Goal: Check status

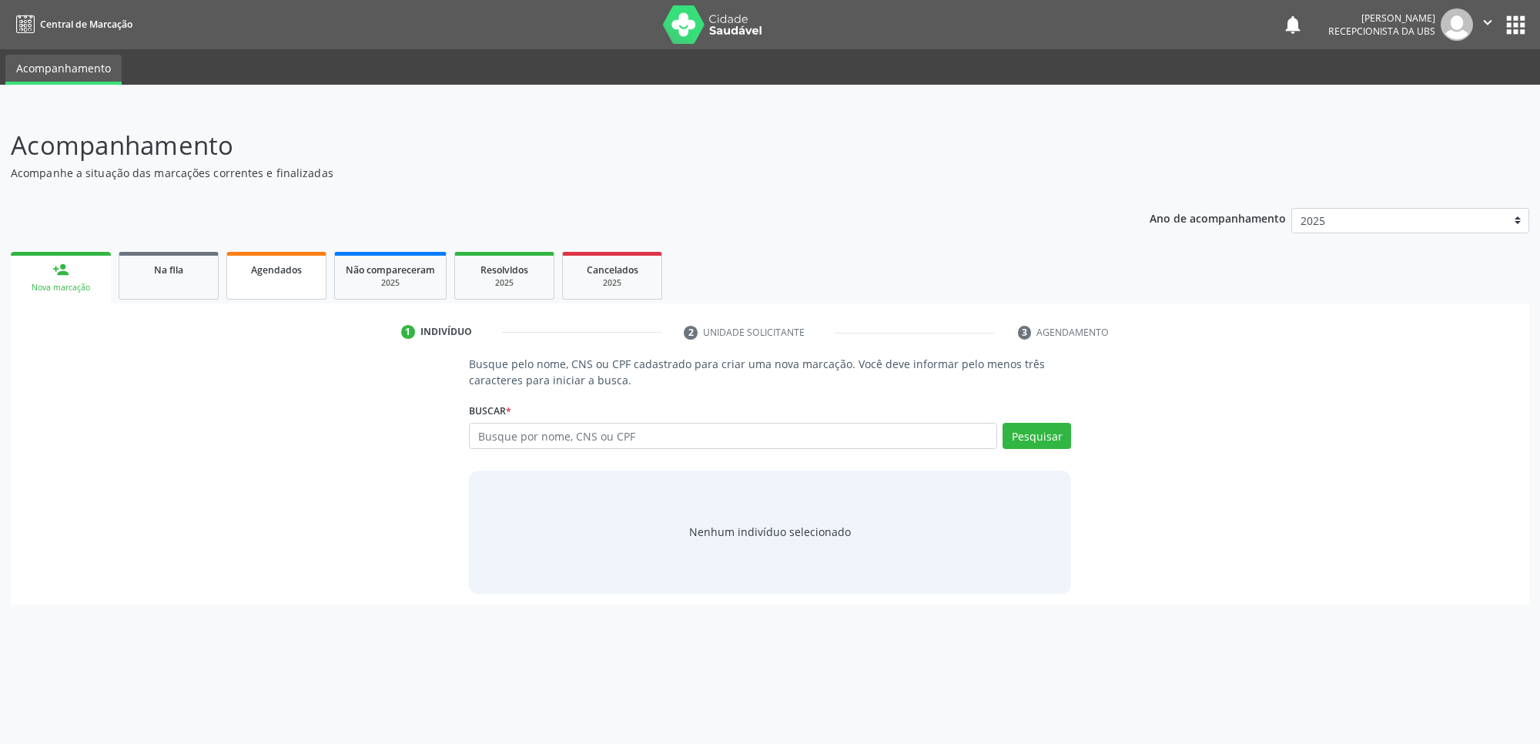
click at [262, 281] on link "Agendados" at bounding box center [276, 276] width 100 height 48
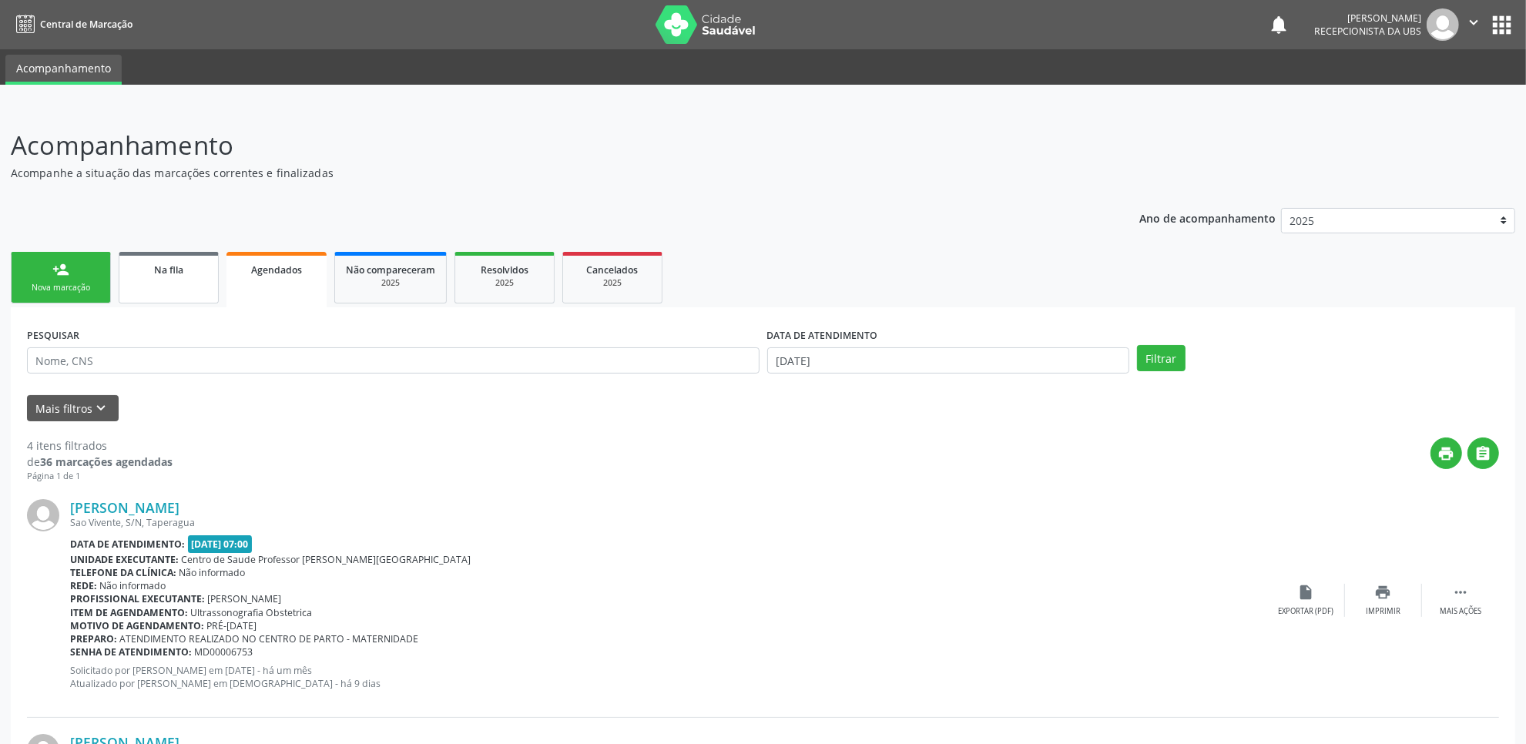
click at [193, 271] on div "Na fila" at bounding box center [168, 269] width 77 height 16
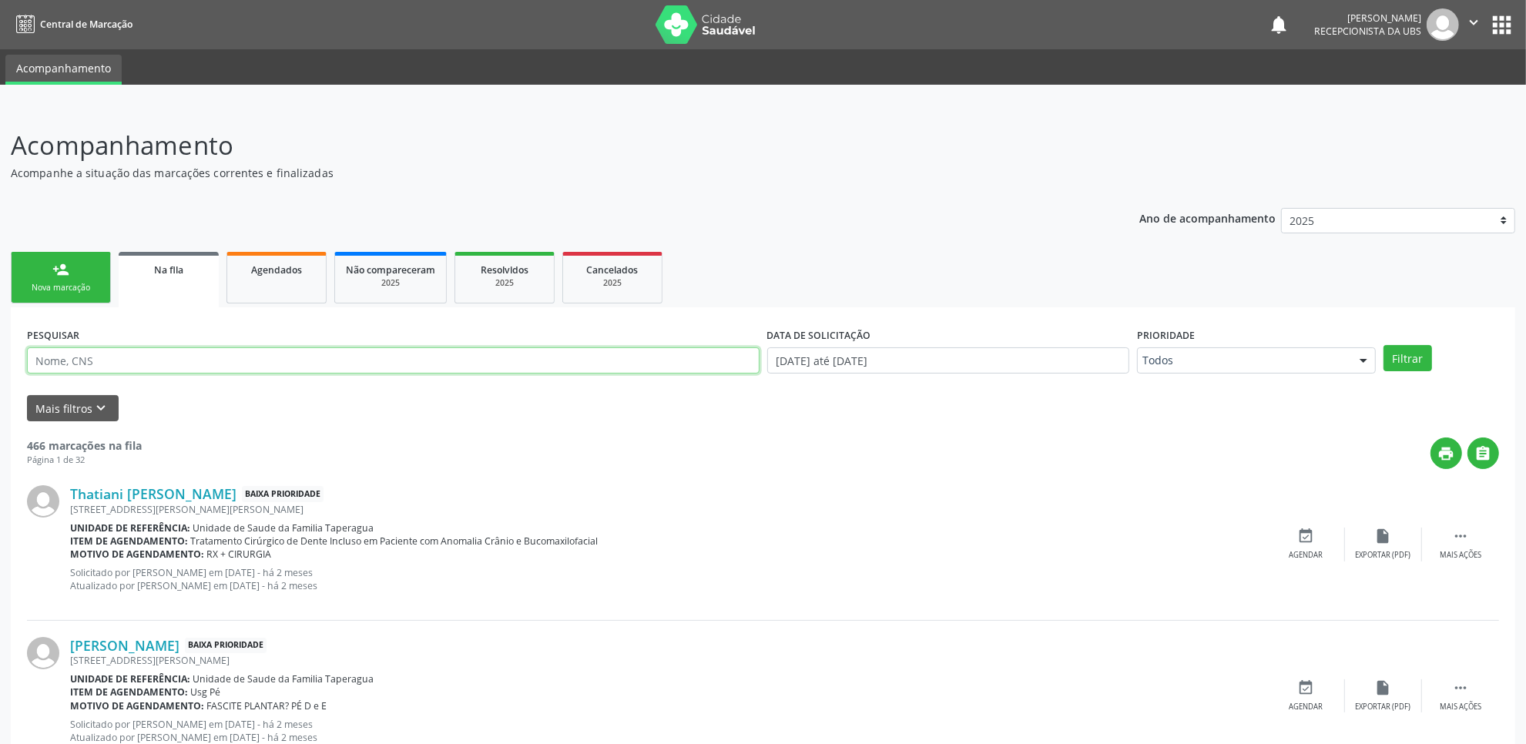
drag, startPoint x: 193, startPoint y: 271, endPoint x: 224, endPoint y: 357, distance: 91.1
click at [224, 357] on input "text" at bounding box center [393, 360] width 732 height 26
type input "700609960270970"
click at [1383, 345] on button "Filtrar" at bounding box center [1407, 358] width 49 height 26
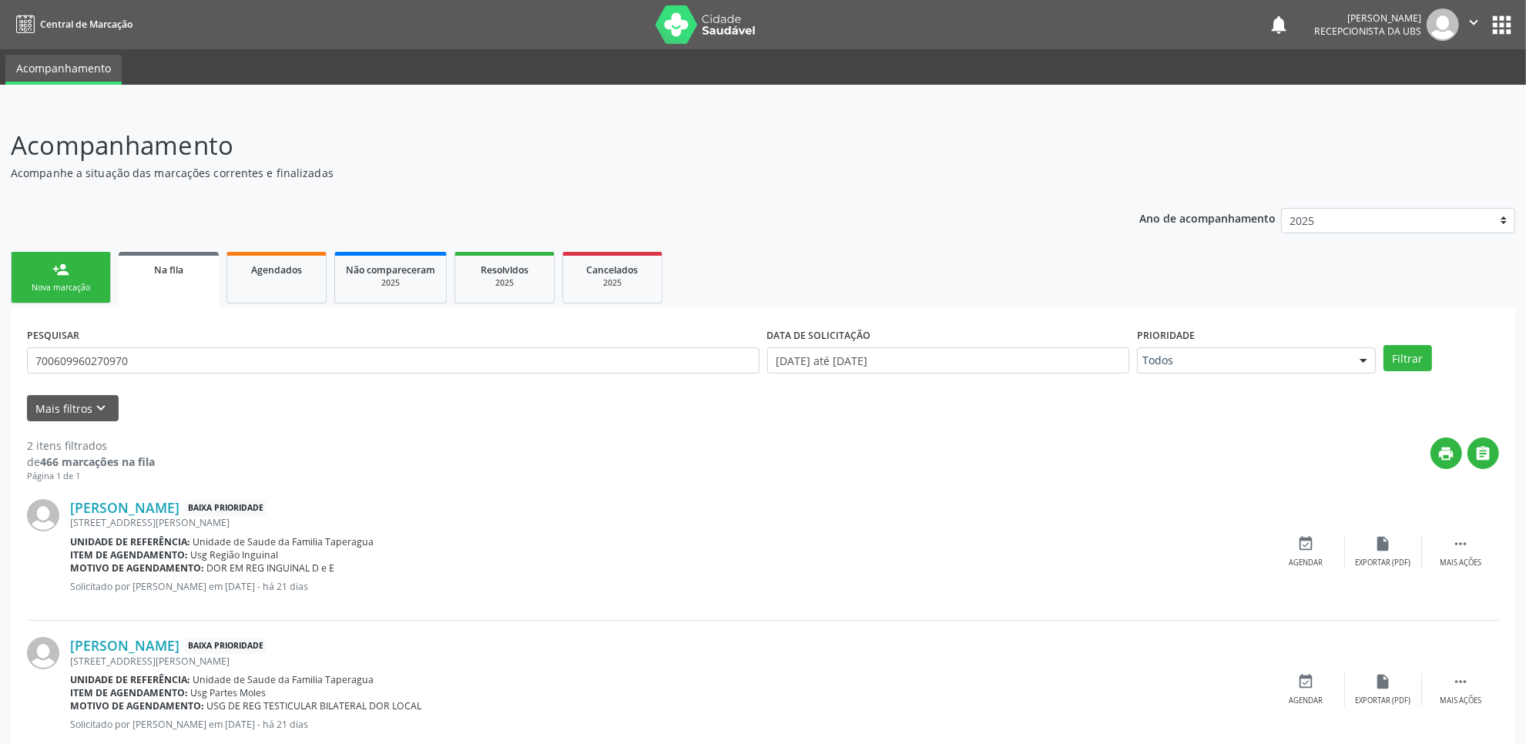
scroll to position [41, 0]
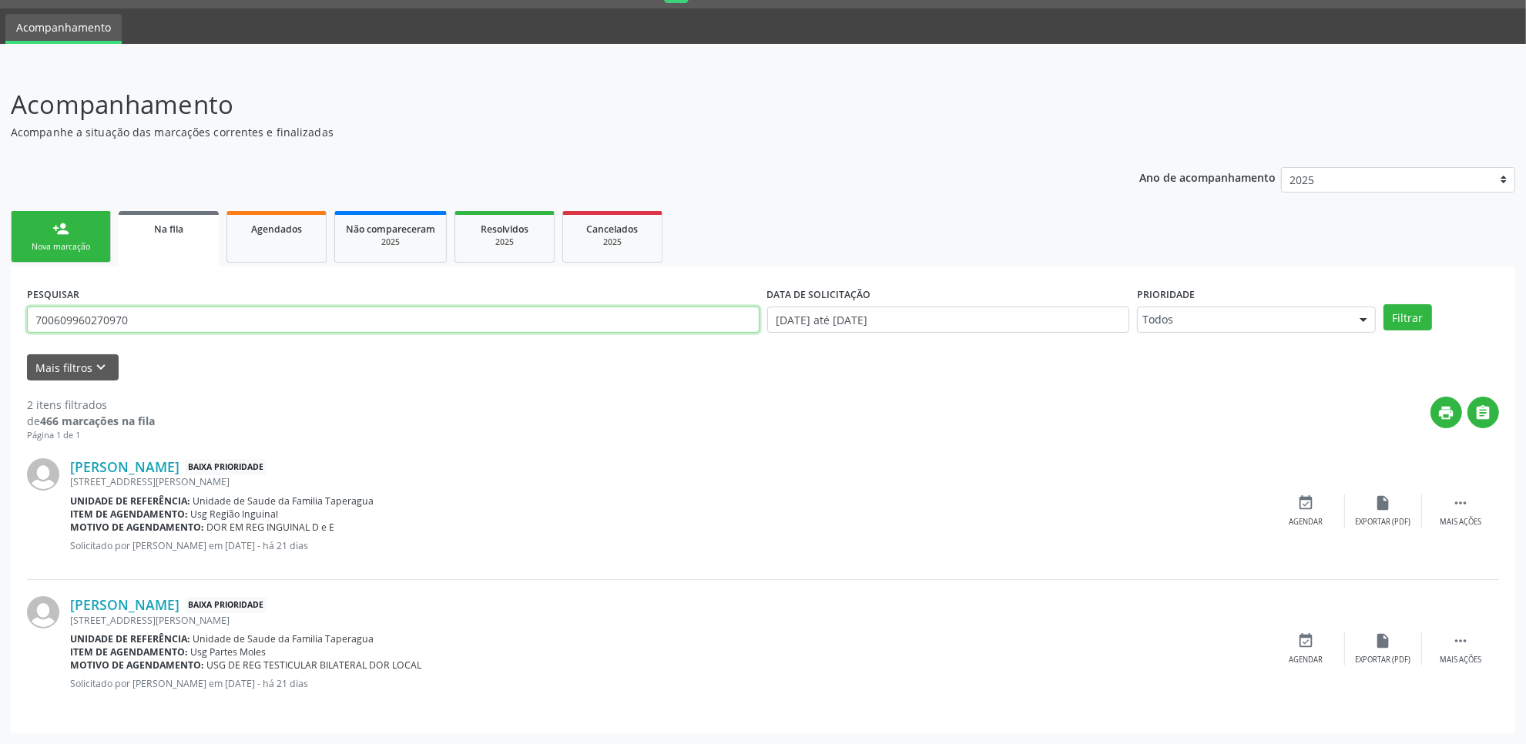
click at [725, 323] on input "700609960270970" at bounding box center [393, 320] width 732 height 26
click at [293, 235] on div "Agendados" at bounding box center [276, 228] width 77 height 16
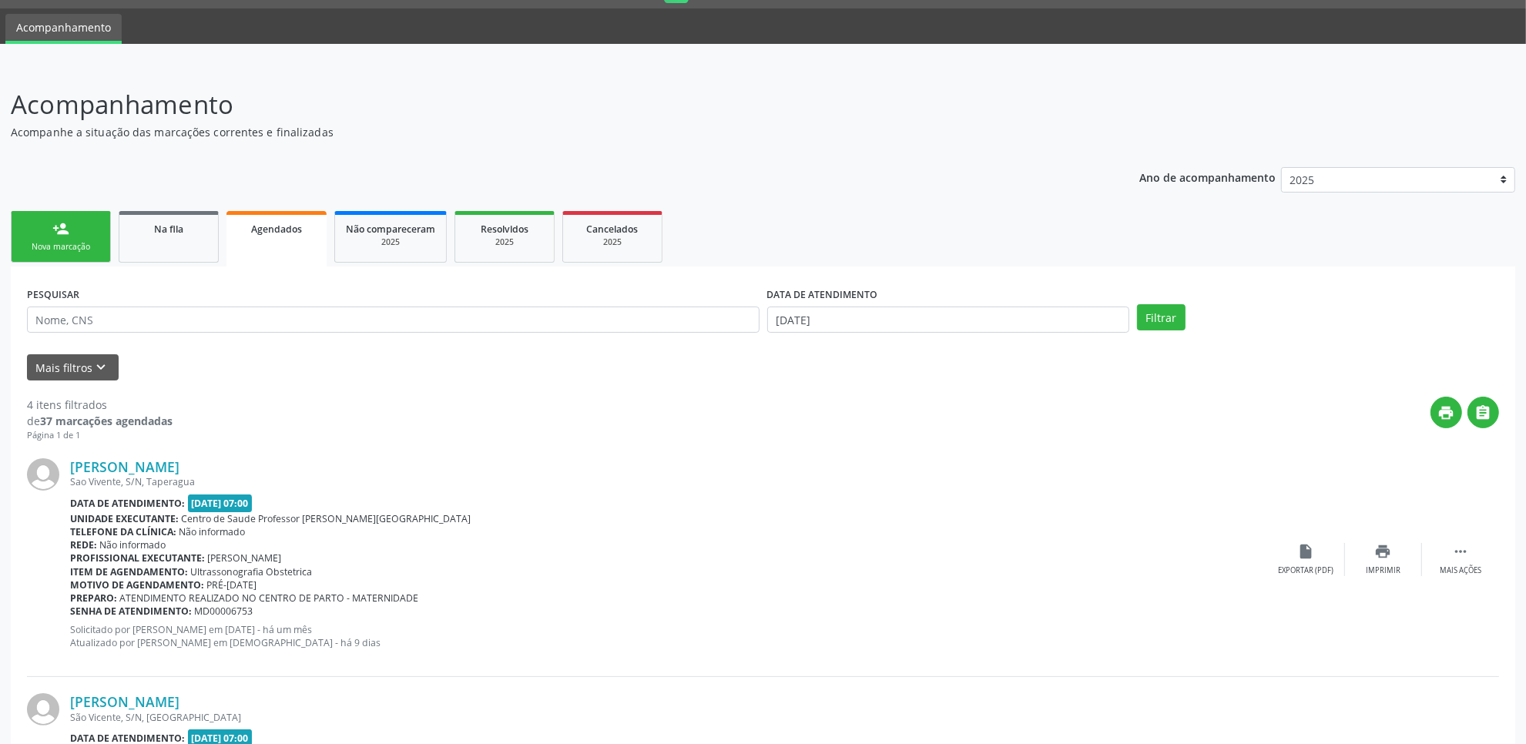
scroll to position [0, 0]
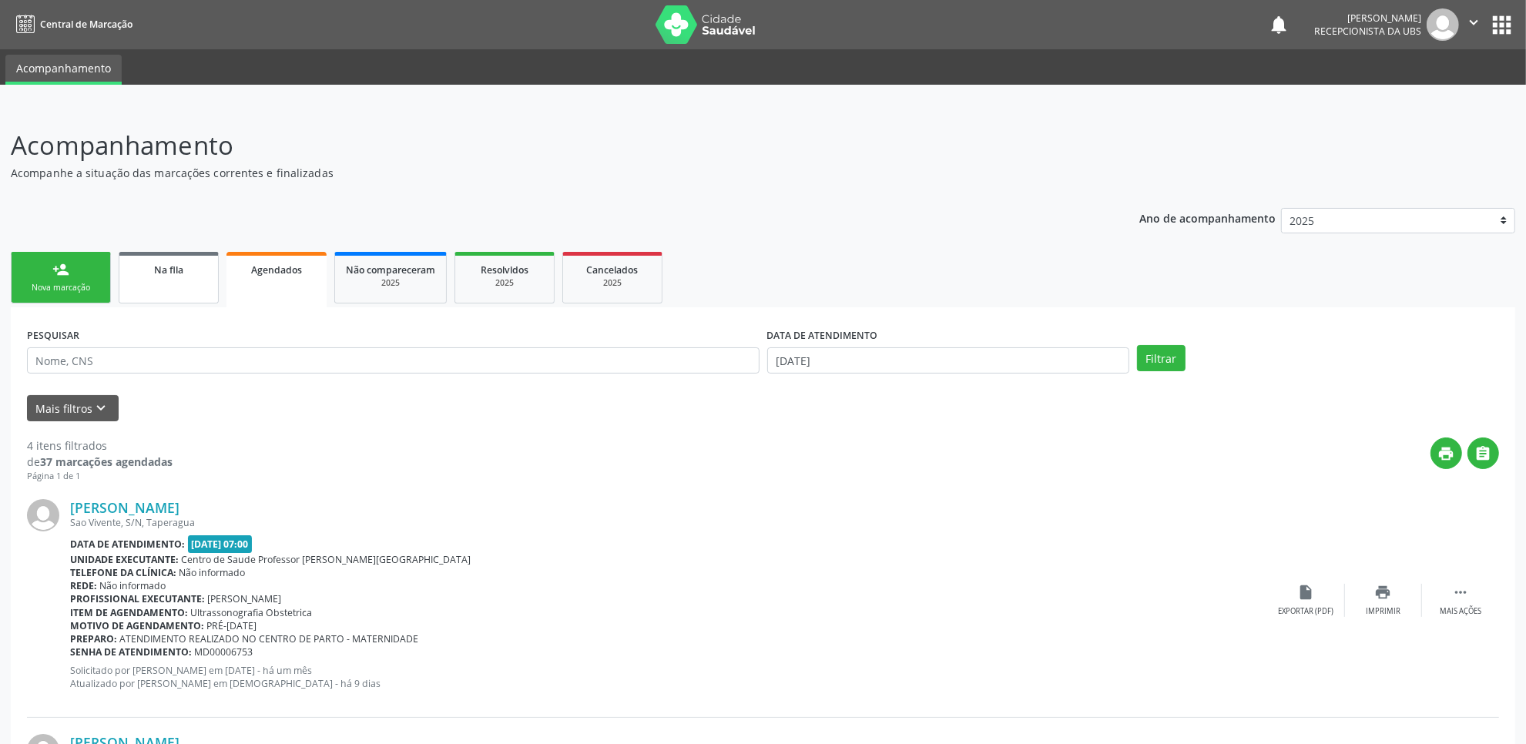
click at [151, 285] on link "Na fila" at bounding box center [169, 278] width 100 height 52
